Goal: Task Accomplishment & Management: Complete application form

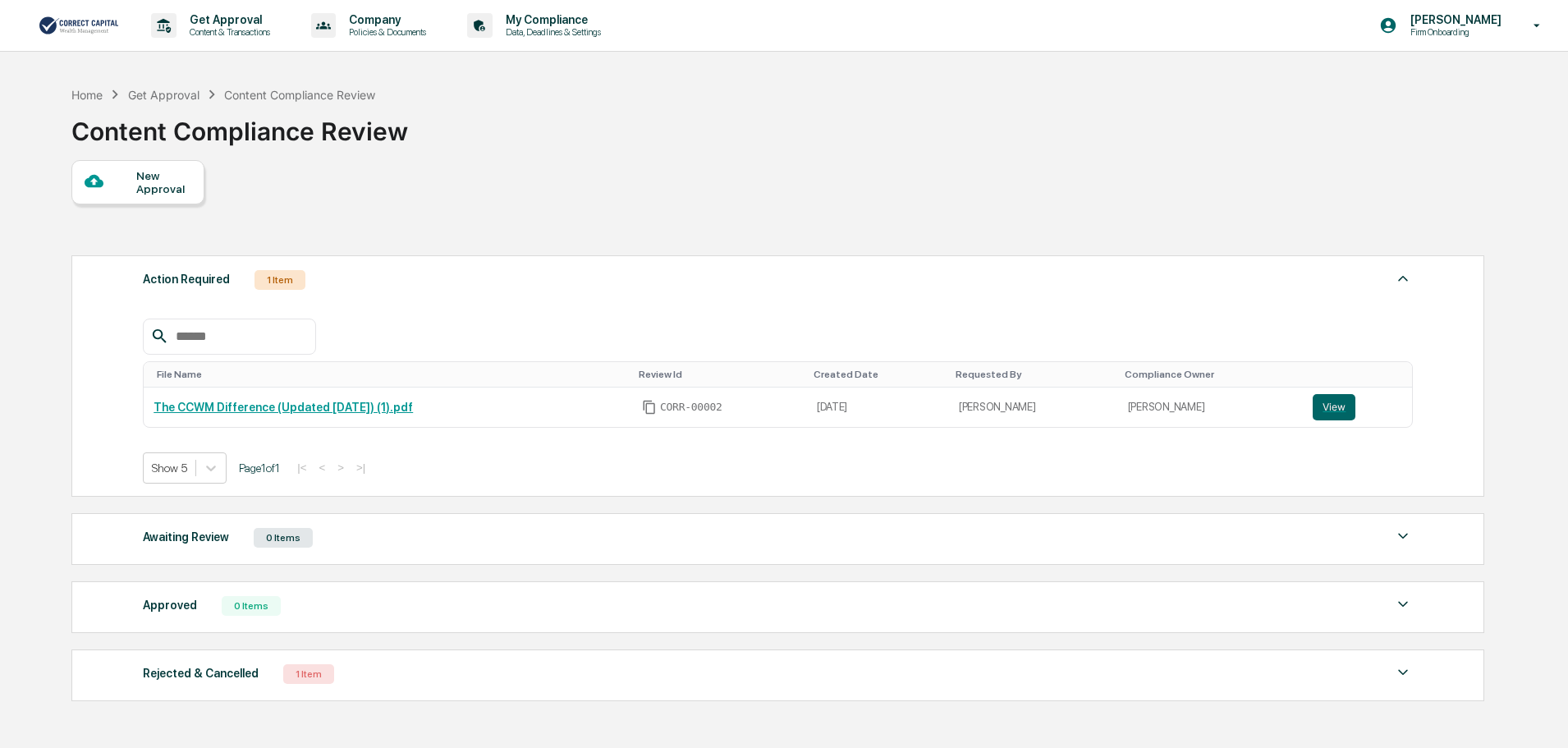
click at [565, 176] on div "New Approval Action Required 1 Item File Name Review Id Created Date Requested …" at bounding box center [776, 435] width 1411 height 550
click at [140, 187] on div "New Approval" at bounding box center [164, 182] width 55 height 27
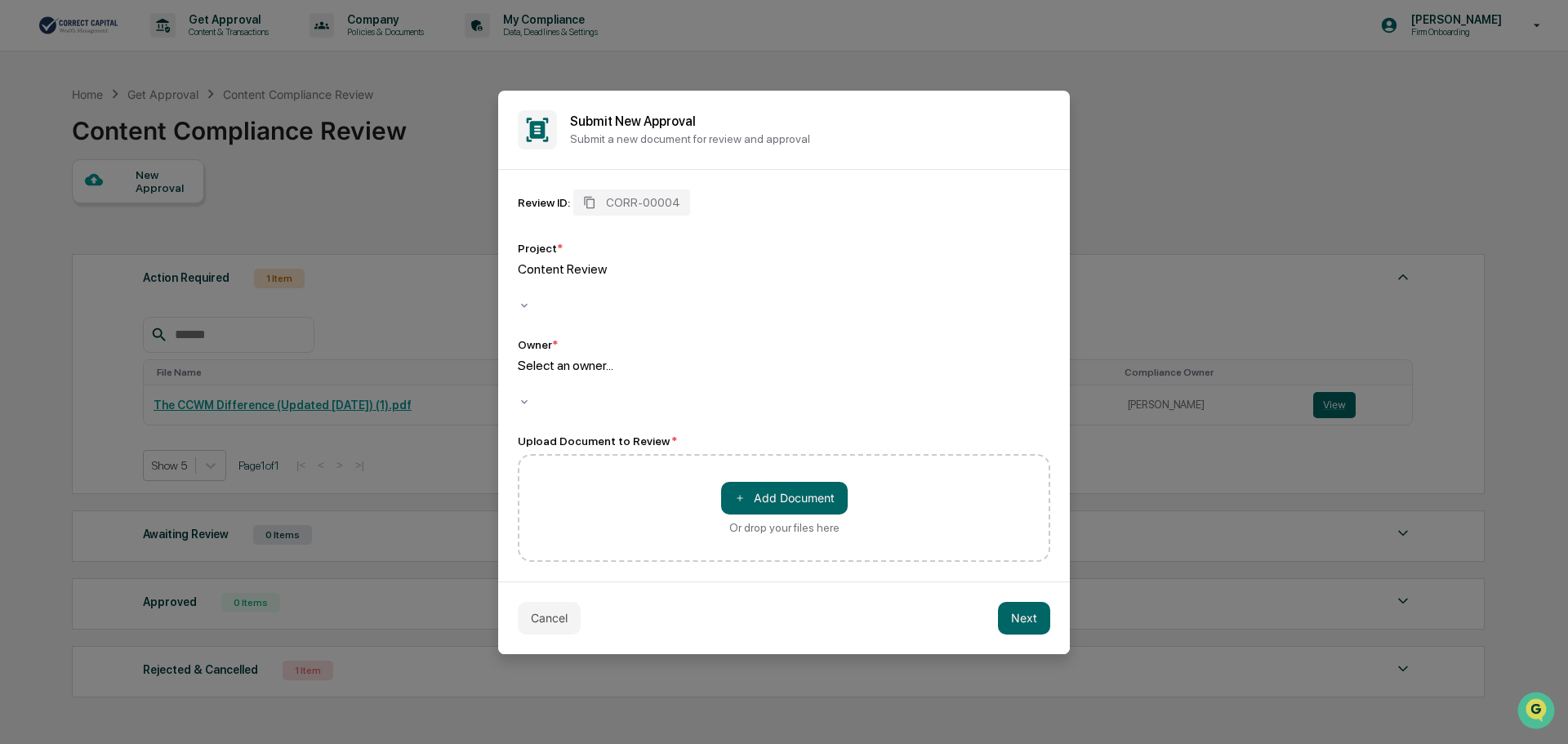
click at [522, 297] on div at bounding box center [520, 288] width 3 height 19
click at [522, 376] on div at bounding box center [520, 384] width 3 height 19
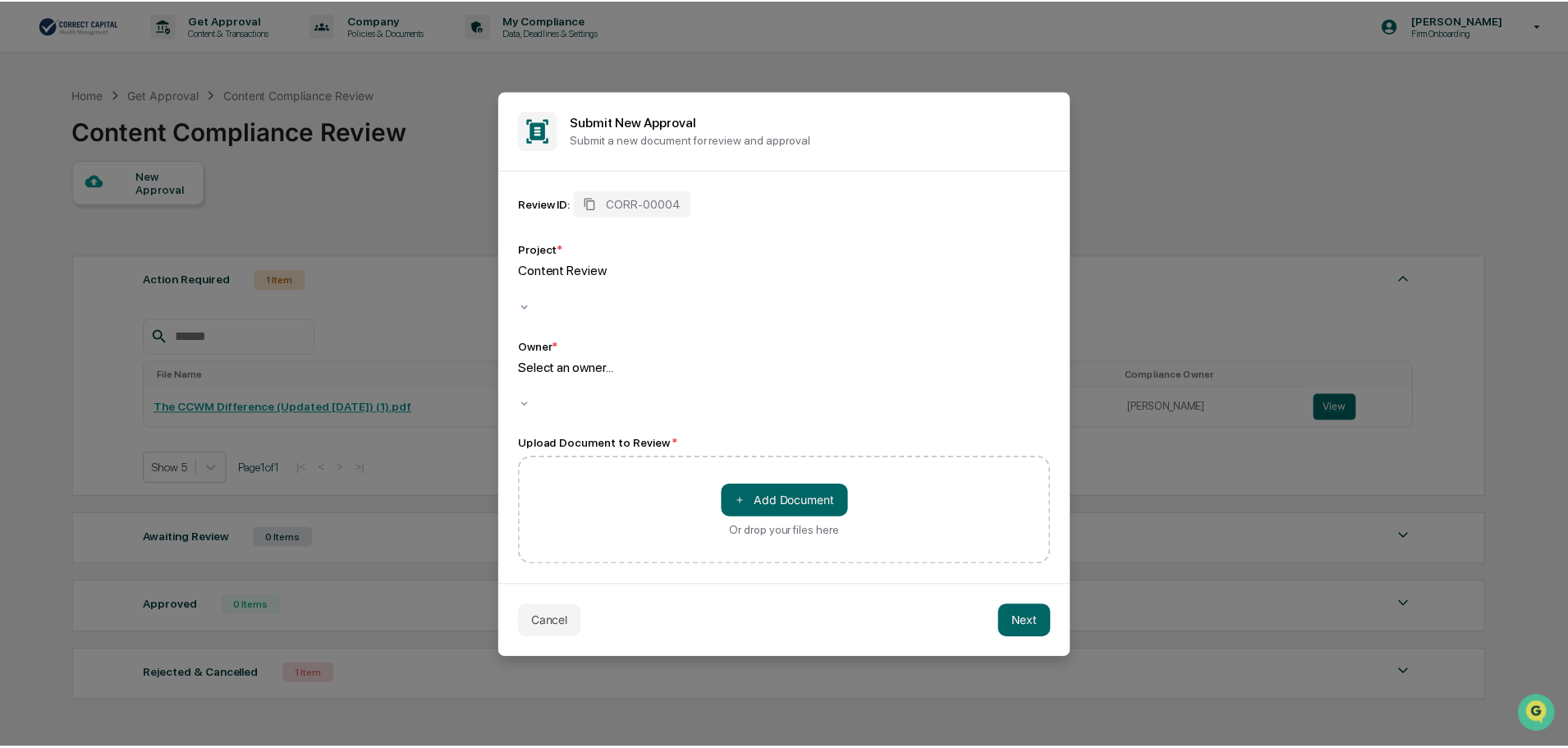
scroll to position [122, 0]
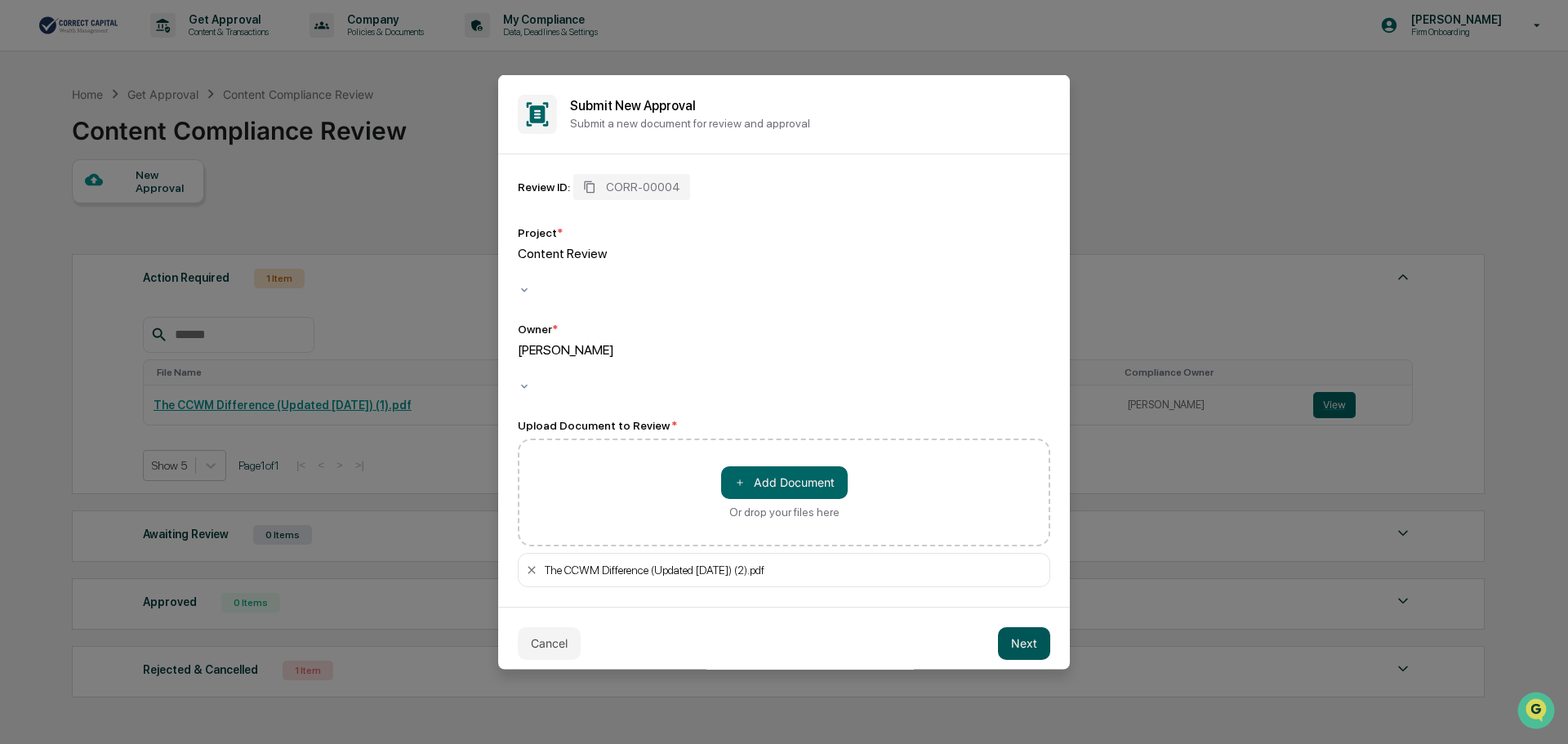
click at [1033, 627] on button "Next" at bounding box center [1023, 643] width 52 height 33
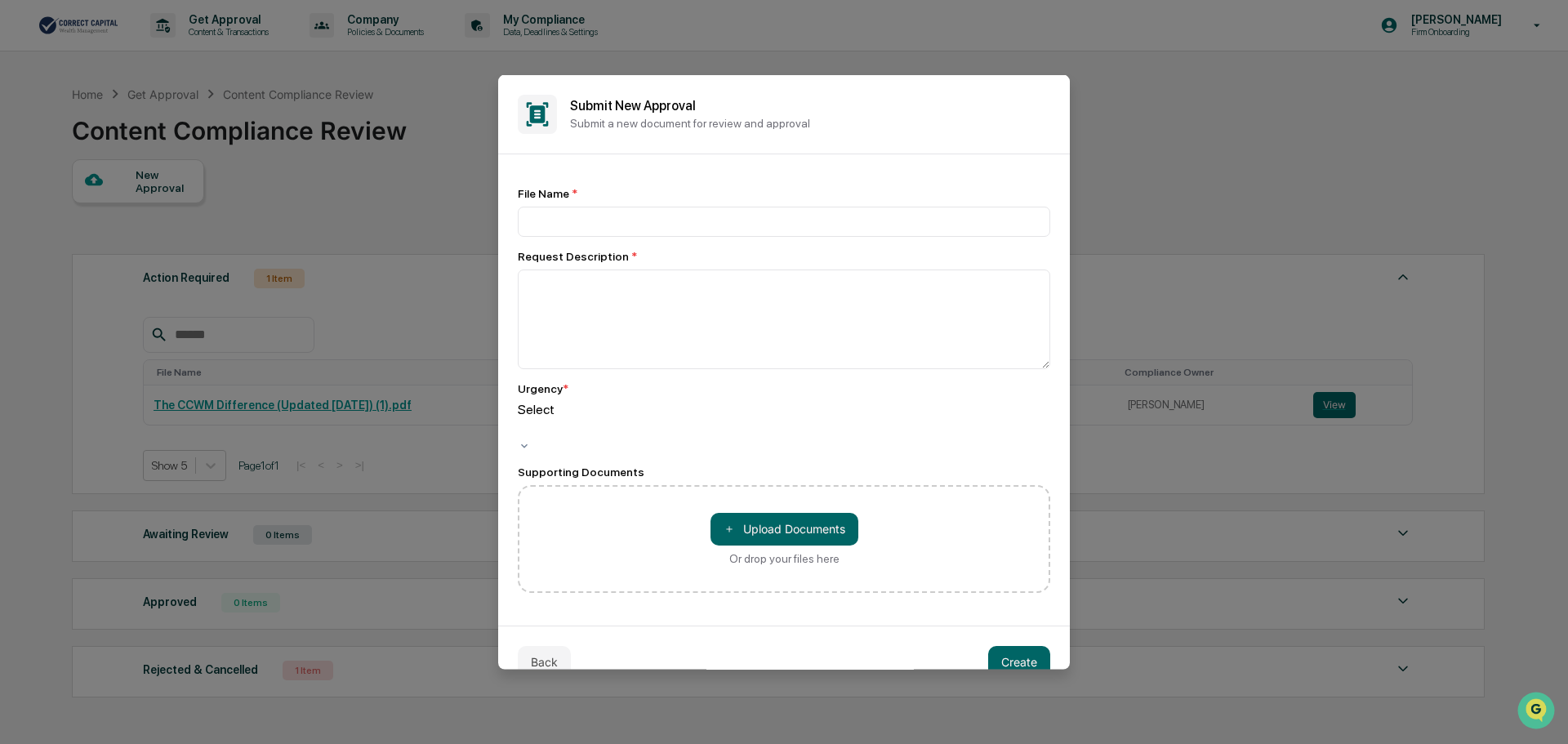
click at [633, 199] on div "File Name *" at bounding box center [784, 193] width 532 height 13
click at [639, 226] on input at bounding box center [784, 221] width 532 height 30
click at [720, 223] on input "**********" at bounding box center [784, 221] width 532 height 30
type input "**********"
click at [698, 288] on textarea at bounding box center [784, 319] width 532 height 100
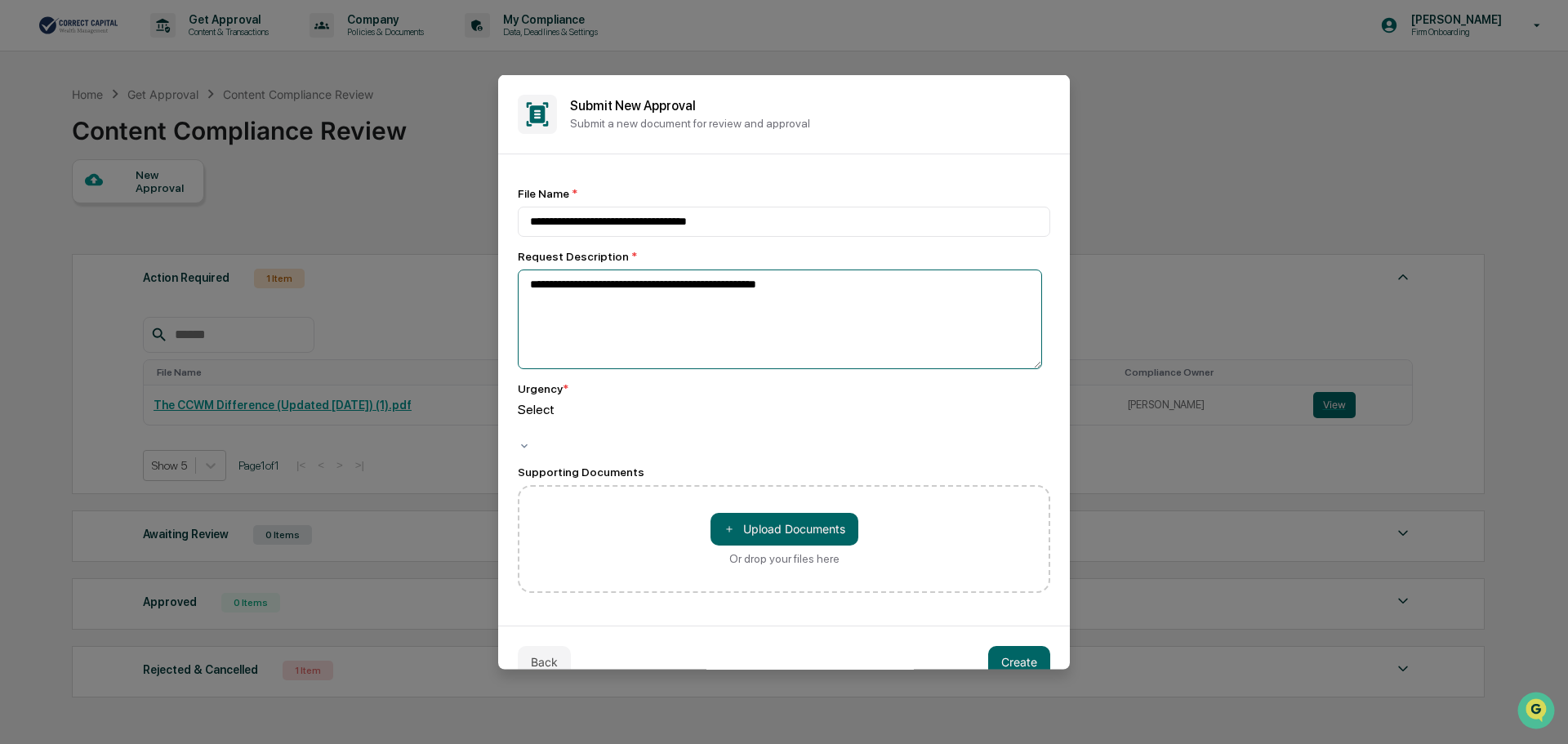
click at [837, 281] on textarea "**********" at bounding box center [779, 319] width 524 height 100
type textarea "**********"
click at [522, 418] on div at bounding box center [520, 428] width 3 height 19
click at [1002, 645] on button "Create" at bounding box center [1020, 661] width 62 height 33
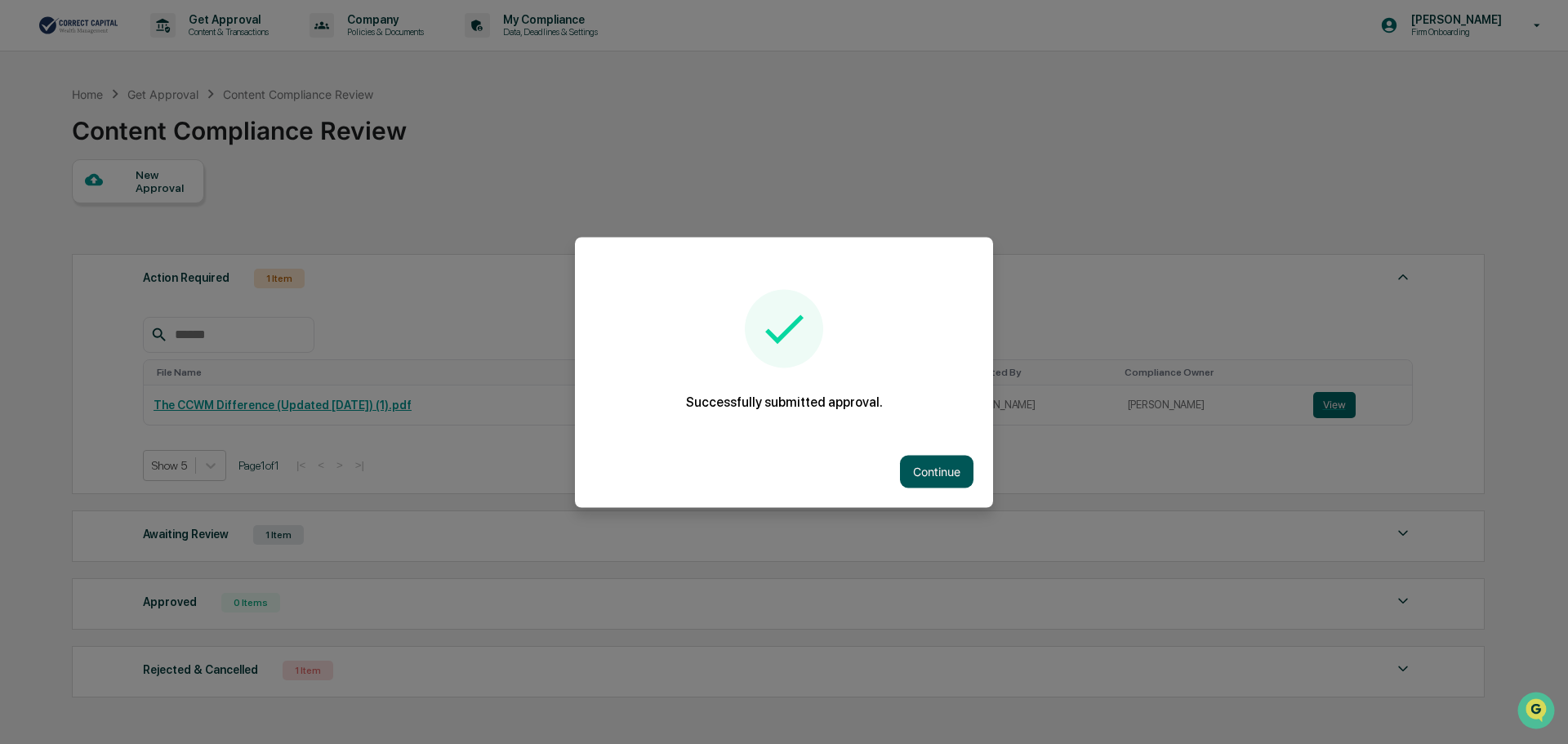
click at [936, 476] on button "Continue" at bounding box center [936, 471] width 74 height 33
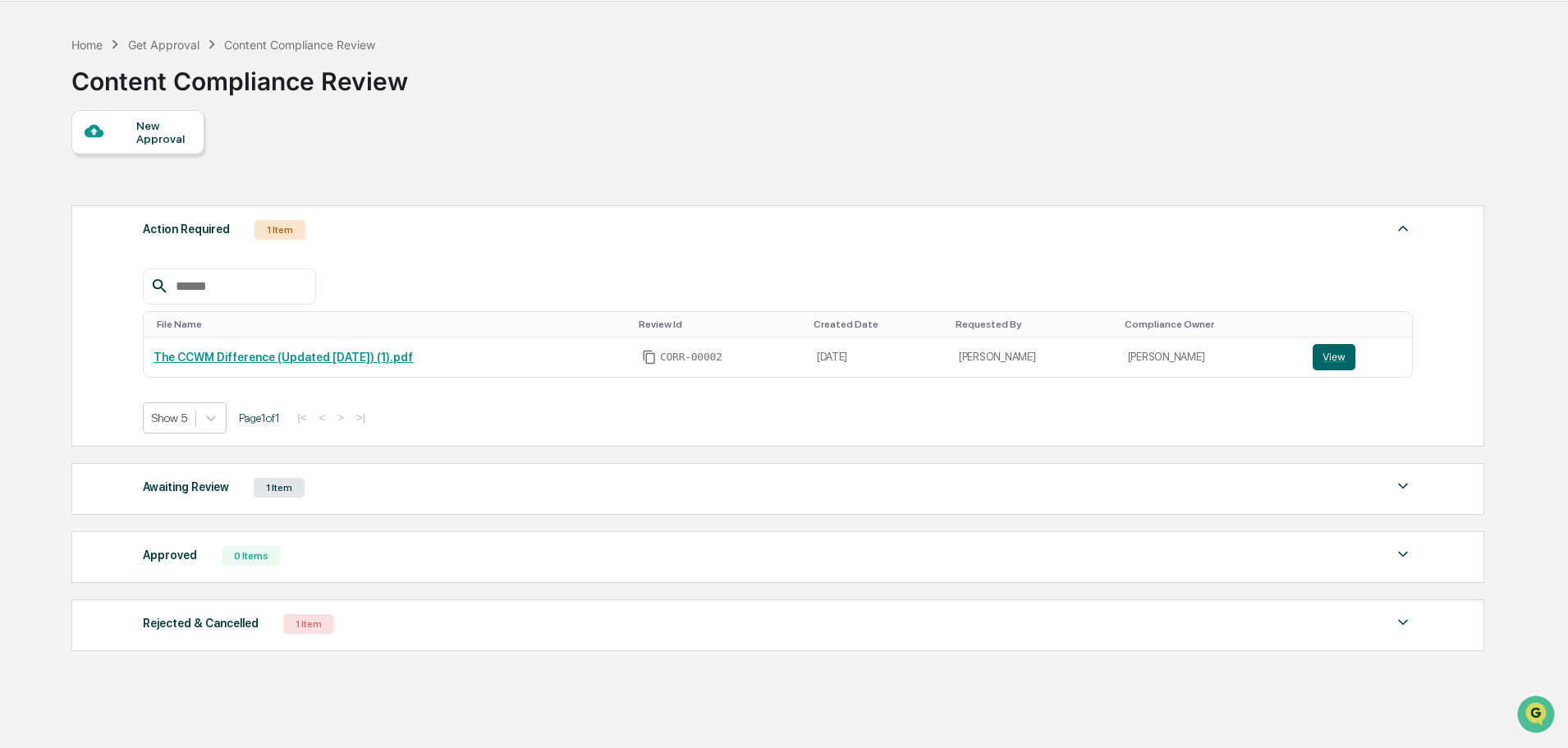
scroll to position [102, 0]
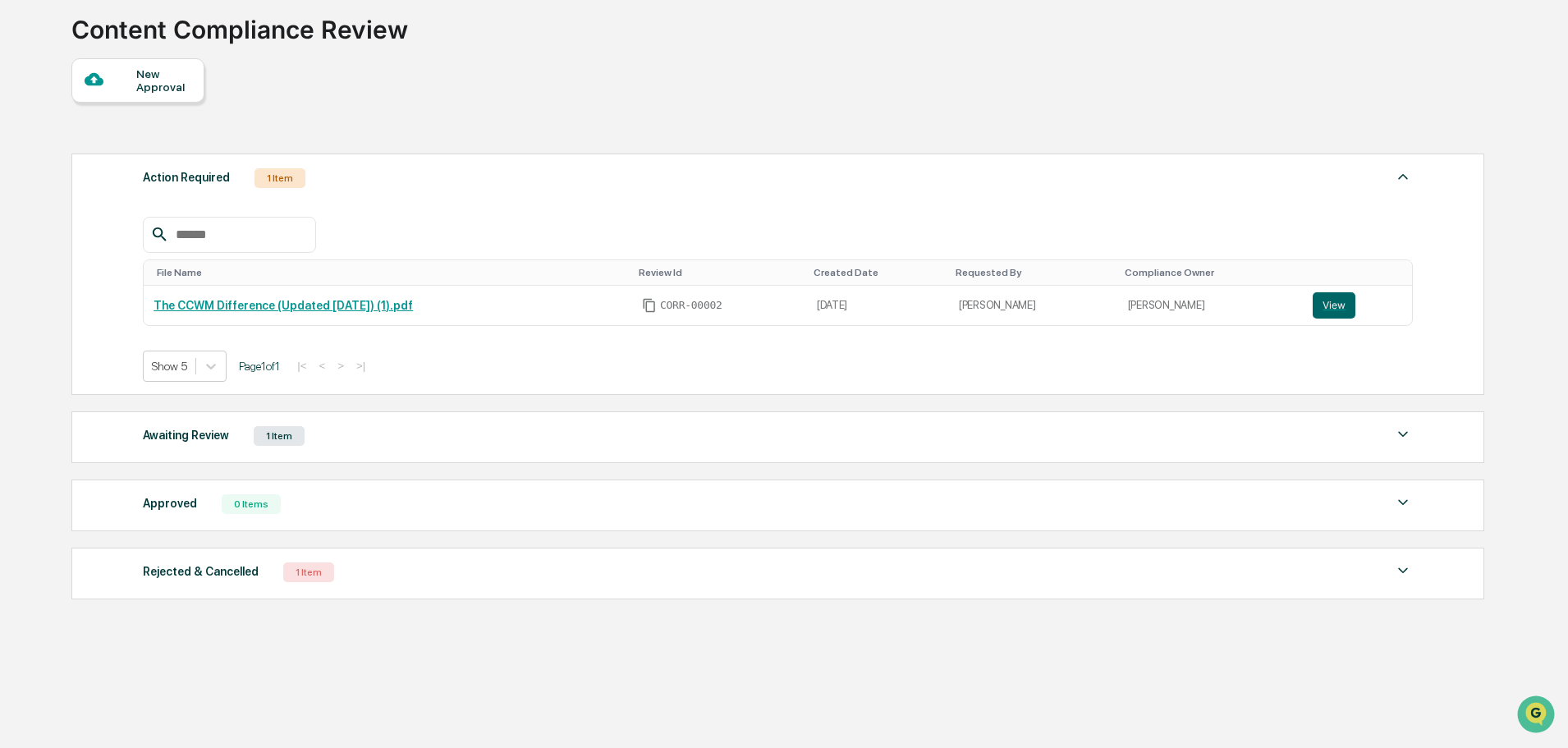
click at [684, 151] on div "Action Required 1 Item File Name Review Id Created Date Requested By Compliance…" at bounding box center [776, 376] width 1411 height 462
click at [285, 429] on div "1 Item" at bounding box center [279, 436] width 51 height 20
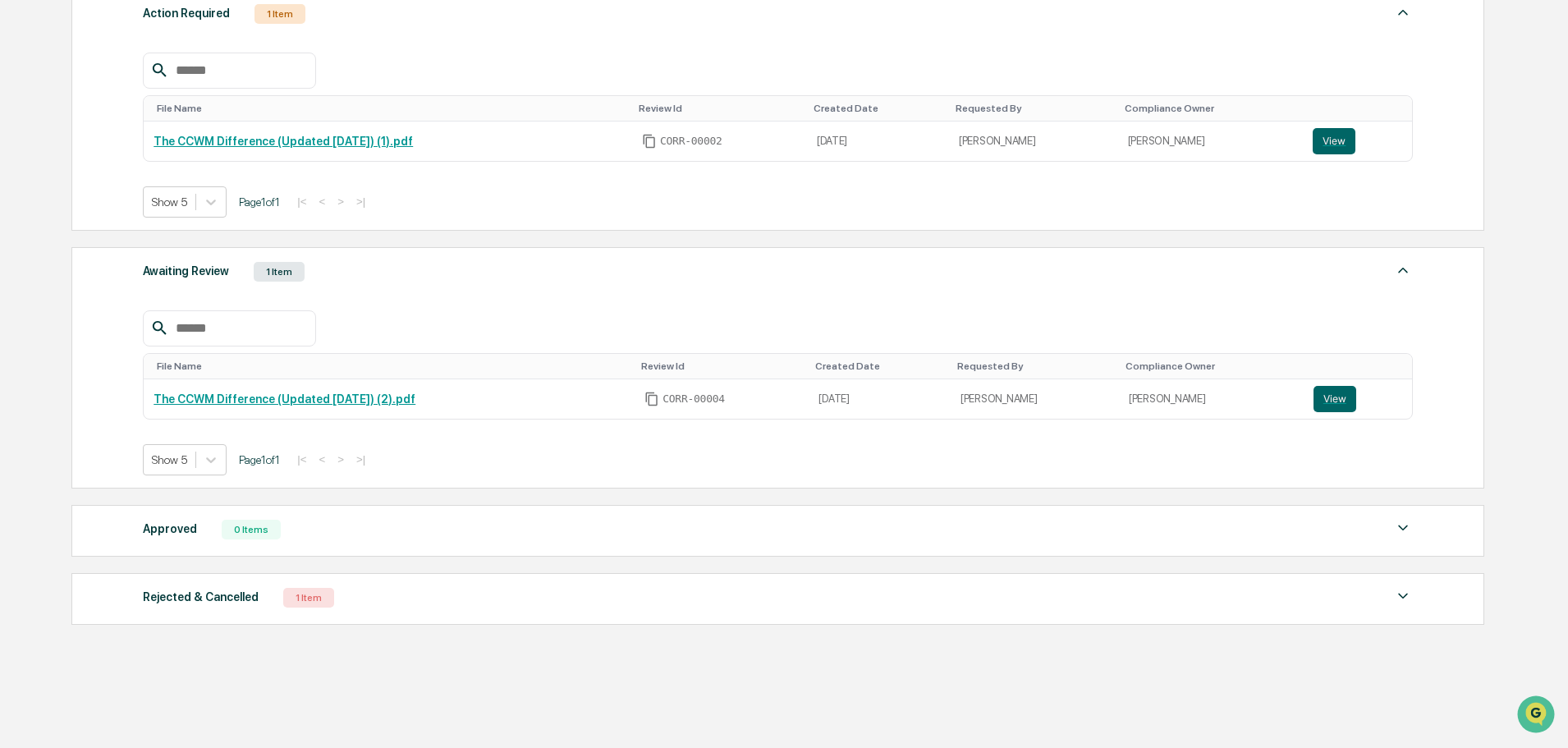
scroll to position [0, 0]
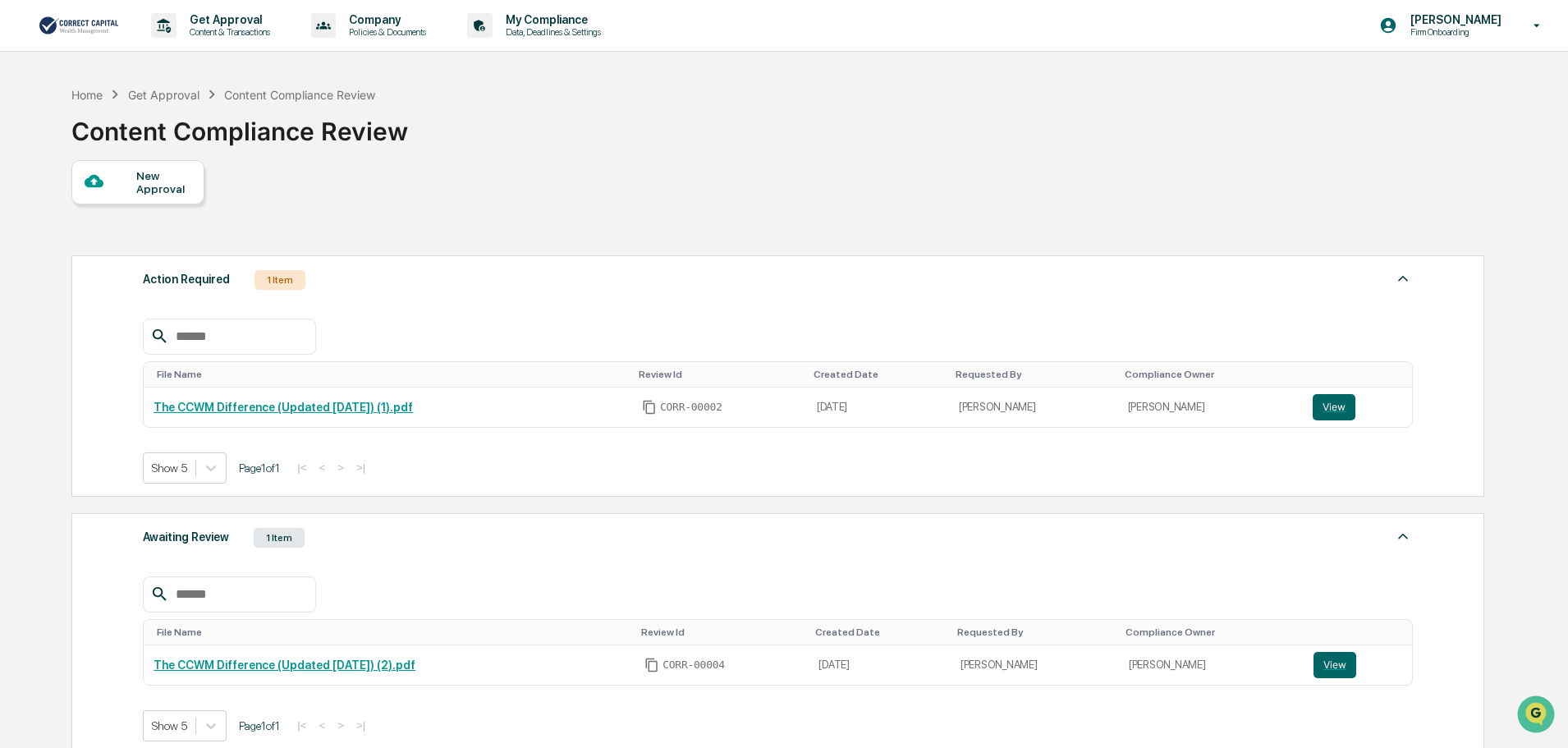
click at [577, 108] on div "Home Get Approval Content Compliance Review Content Compliance Review" at bounding box center [776, 119] width 1411 height 83
